Goal: Use online tool/utility: Use online tool/utility

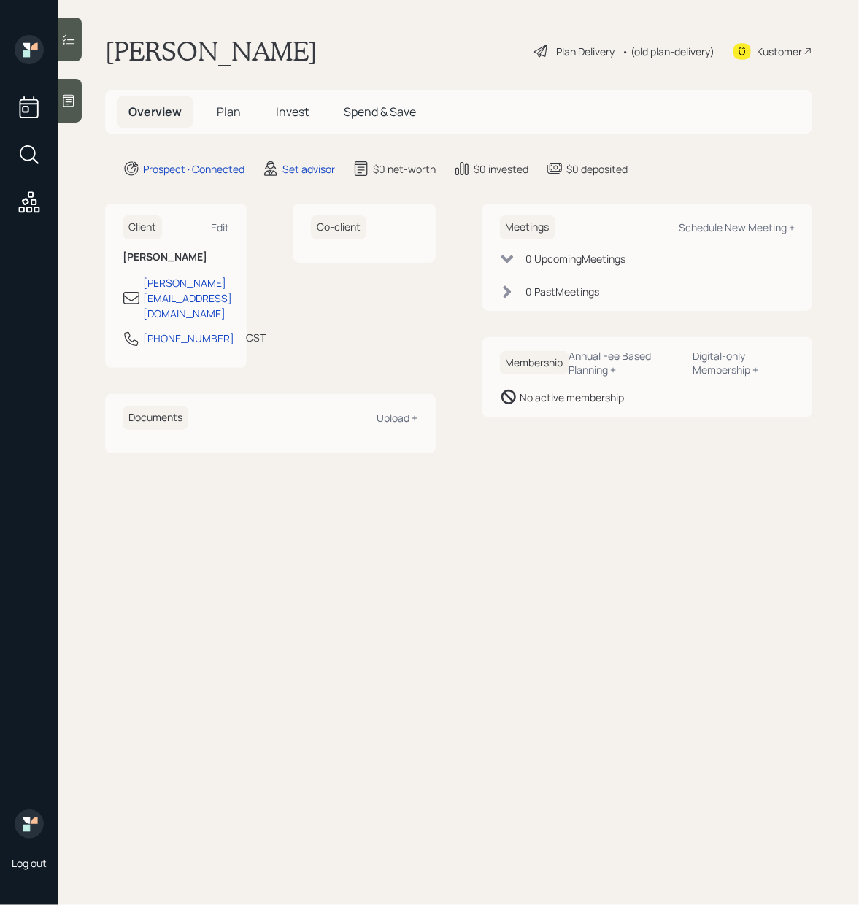
click at [74, 101] on icon at bounding box center [68, 101] width 11 height 12
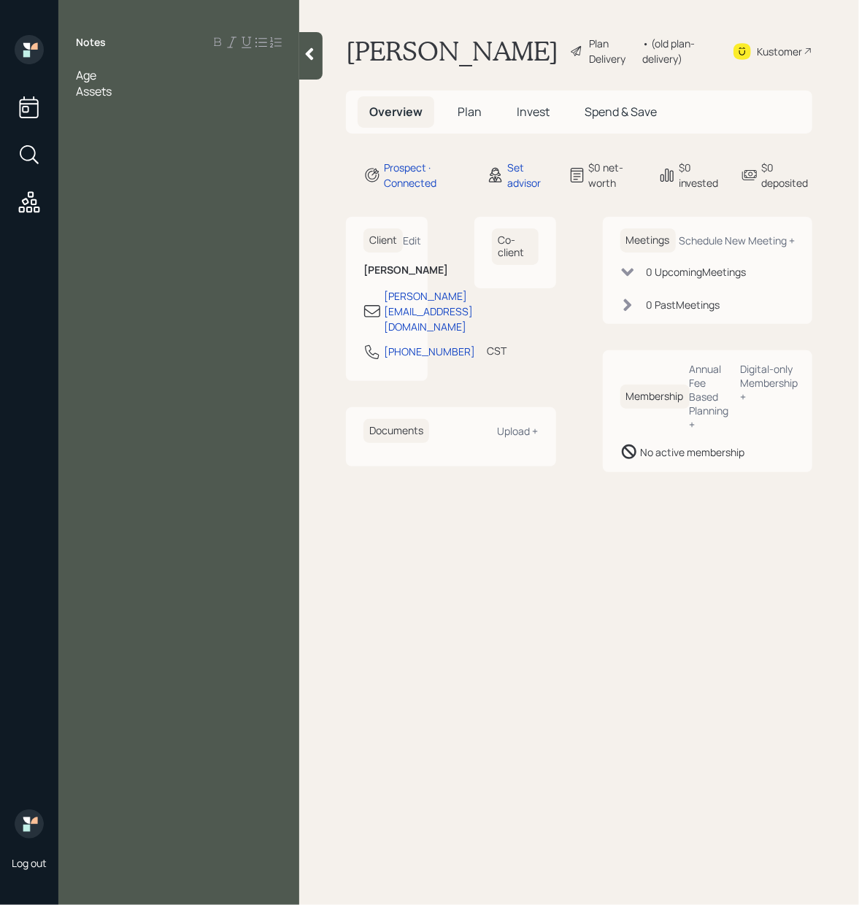
click at [125, 77] on div "Age" at bounding box center [179, 75] width 206 height 16
click at [133, 93] on div "Assets" at bounding box center [179, 91] width 206 height 16
click at [115, 77] on div "Age" at bounding box center [179, 75] width 206 height 16
click at [131, 248] on div "Notes Age [DEMOGRAPHIC_DATA] Assets when to elect SS" at bounding box center [178, 461] width 241 height 852
click at [129, 74] on div "Age [DEMOGRAPHIC_DATA]" at bounding box center [179, 75] width 206 height 16
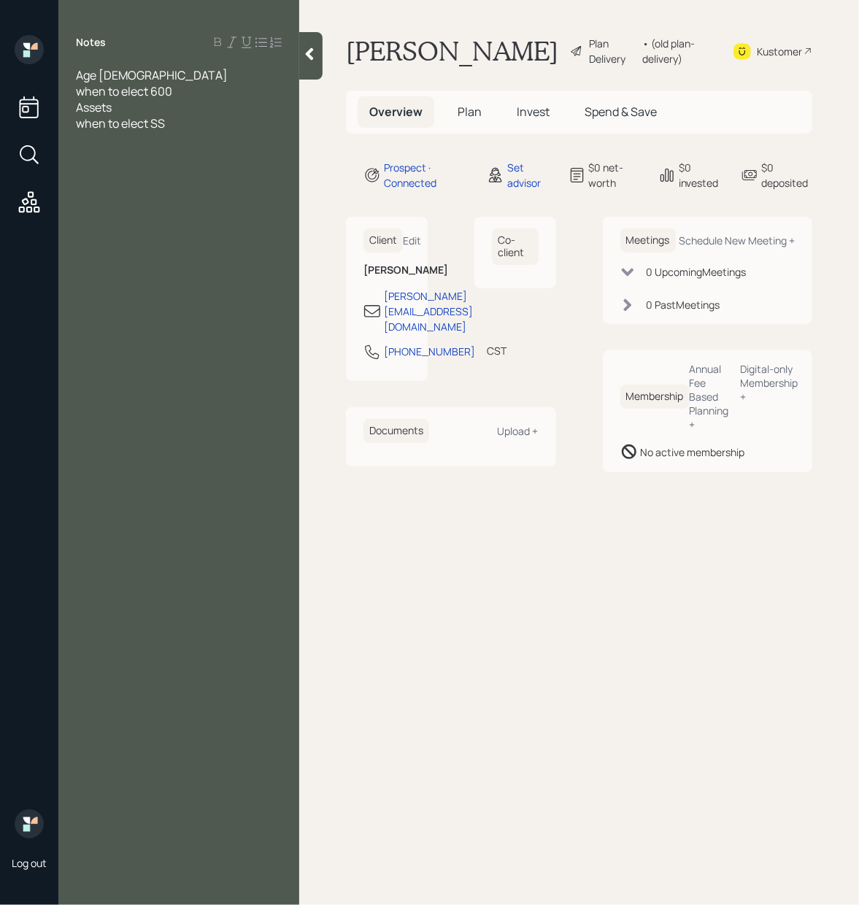
click at [204, 131] on div at bounding box center [179, 139] width 206 height 16
click at [93, 137] on div at bounding box center [179, 139] width 206 height 16
click at [109, 184] on div at bounding box center [179, 187] width 206 height 16
